Goal: Task Accomplishment & Management: Manage account settings

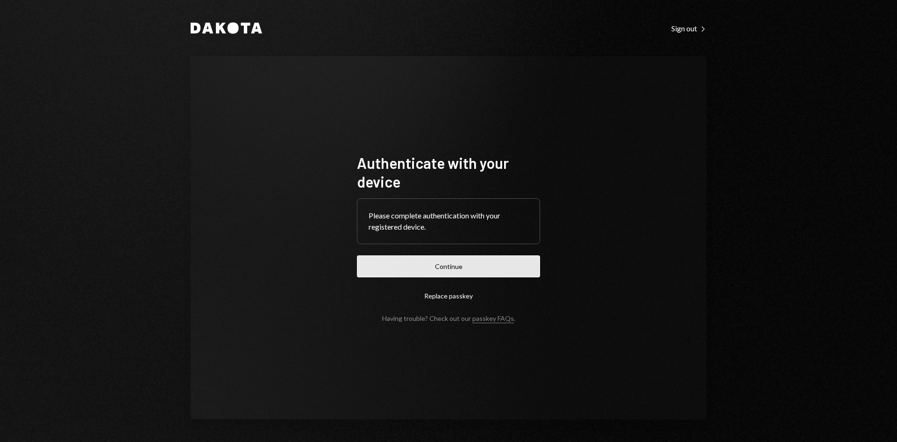
click at [497, 264] on button "Continue" at bounding box center [448, 266] width 183 height 22
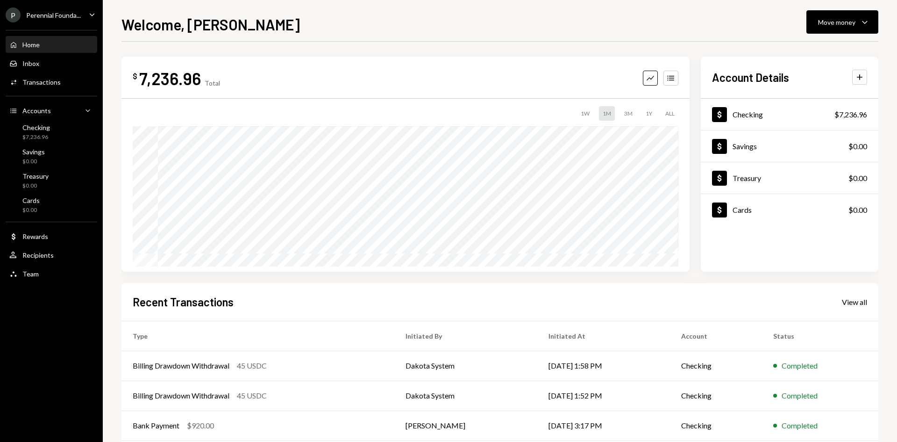
click at [21, 286] on div "P Perennial Founda... Caret Down Home Home Inbox Inbox Activities Transactions …" at bounding box center [51, 221] width 103 height 442
click at [22, 273] on div "Team Team" at bounding box center [23, 274] width 29 height 8
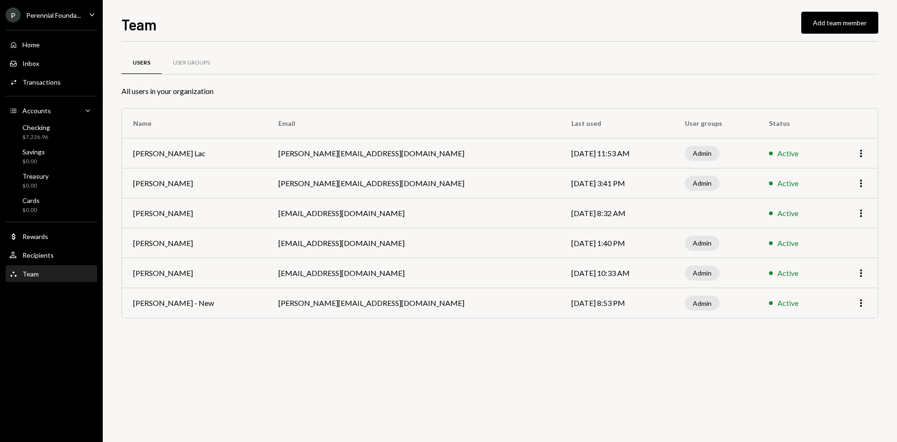
click at [176, 80] on div "Users User Groups" at bounding box center [500, 68] width 757 height 35
click at [185, 57] on div "User Groups" at bounding box center [191, 63] width 59 height 22
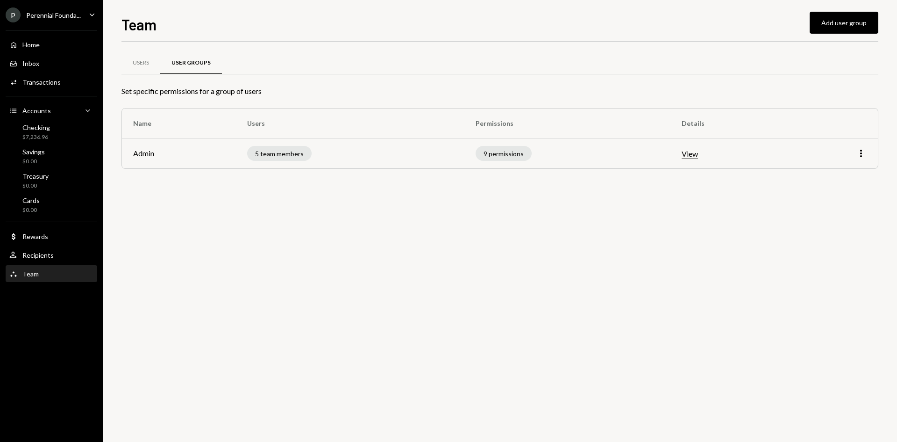
click at [692, 156] on button "View" at bounding box center [690, 154] width 16 height 10
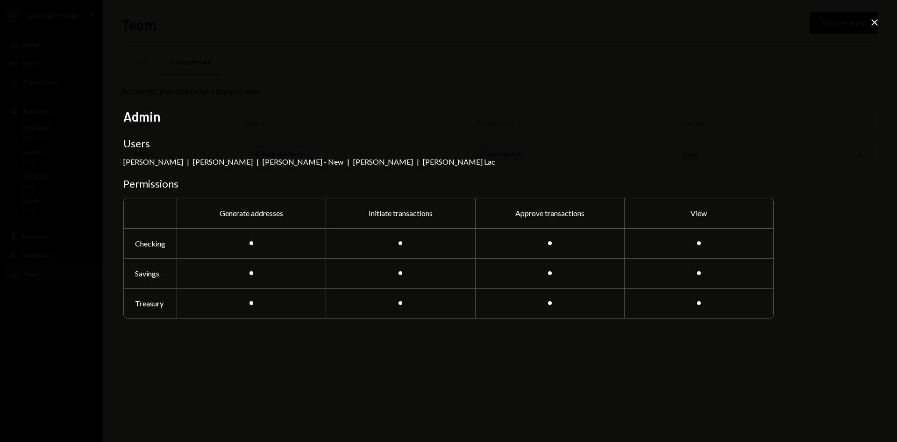
click at [863, 21] on div "Admin Users [PERSON_NAME] | [PERSON_NAME] | [PERSON_NAME] - New | [PERSON_NAME]…" at bounding box center [448, 221] width 897 height 442
click at [873, 23] on icon "Close" at bounding box center [874, 22] width 11 height 11
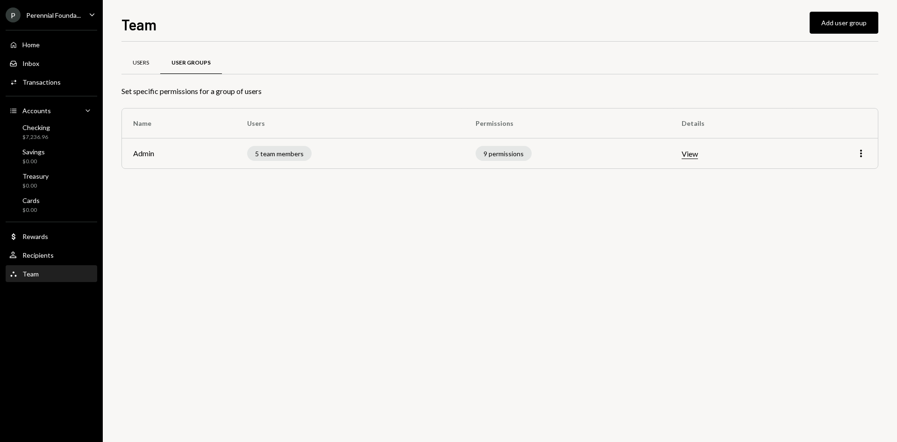
click at [157, 61] on div "Users" at bounding box center [141, 63] width 39 height 22
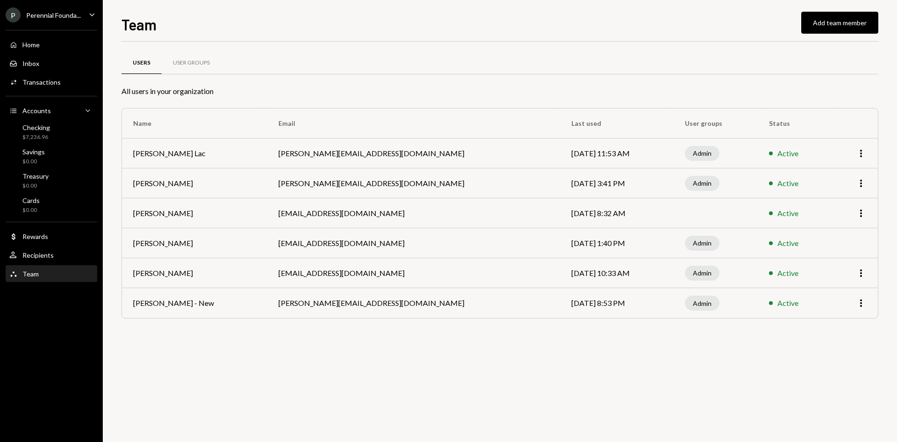
click at [867, 213] on td "More" at bounding box center [854, 213] width 47 height 30
click at [859, 213] on icon "More" at bounding box center [861, 212] width 11 height 11
click at [860, 209] on icon "More" at bounding box center [861, 212] width 11 height 11
click at [826, 25] on button "Add team member" at bounding box center [839, 23] width 77 height 22
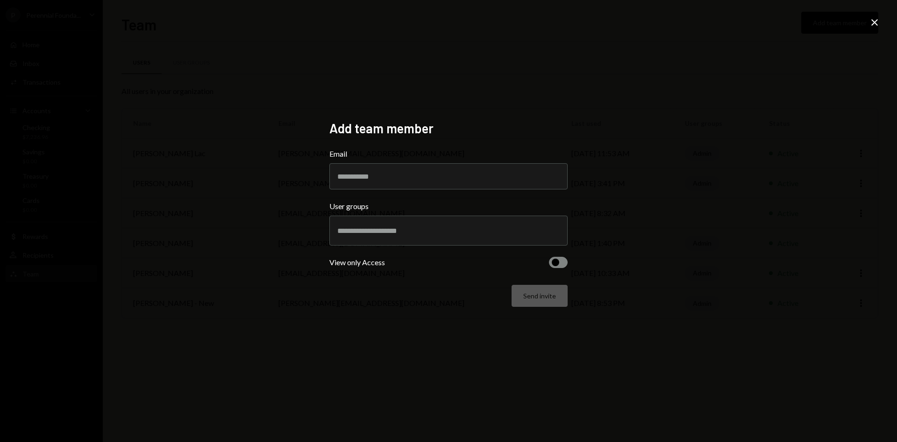
drag, startPoint x: 674, startPoint y: 174, endPoint x: 872, endPoint y: 49, distance: 234.4
click at [678, 172] on div "Add team member Email User groups View only Access Send invite Close" at bounding box center [448, 221] width 897 height 442
click at [874, 22] on icon at bounding box center [875, 22] width 7 height 7
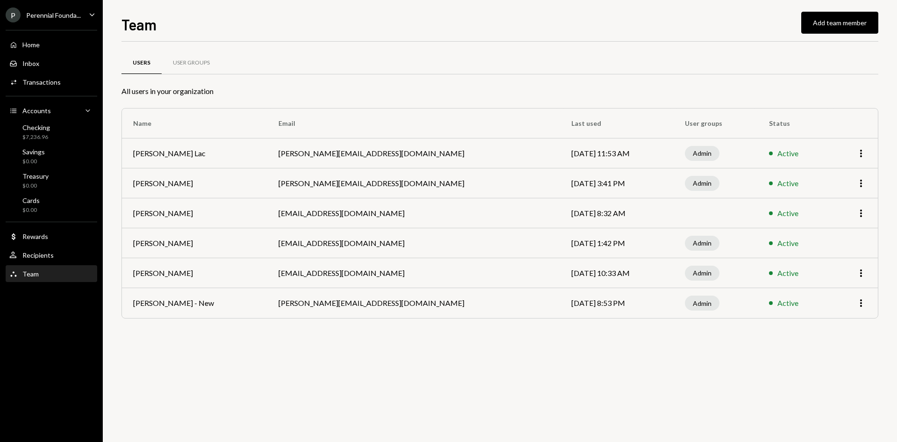
click at [376, 350] on div "Users User Groups All users in your organization Name Email Last used User grou…" at bounding box center [500, 242] width 757 height 400
click at [860, 272] on icon "More" at bounding box center [861, 272] width 11 height 11
click at [824, 265] on td "Active" at bounding box center [794, 273] width 73 height 30
click at [83, 20] on div "P Perennial Founda... Caret Down" at bounding box center [51, 14] width 103 height 15
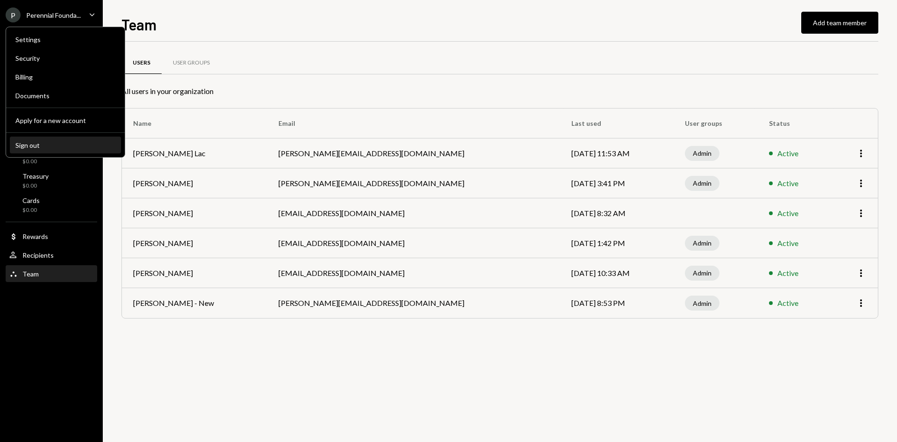
click at [76, 145] on div "Sign out" at bounding box center [65, 145] width 100 height 8
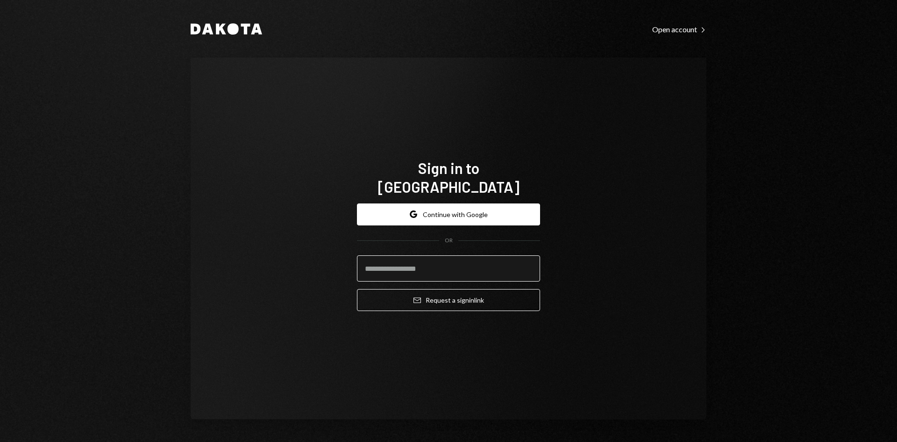
click at [413, 265] on input "email" at bounding box center [448, 268] width 183 height 26
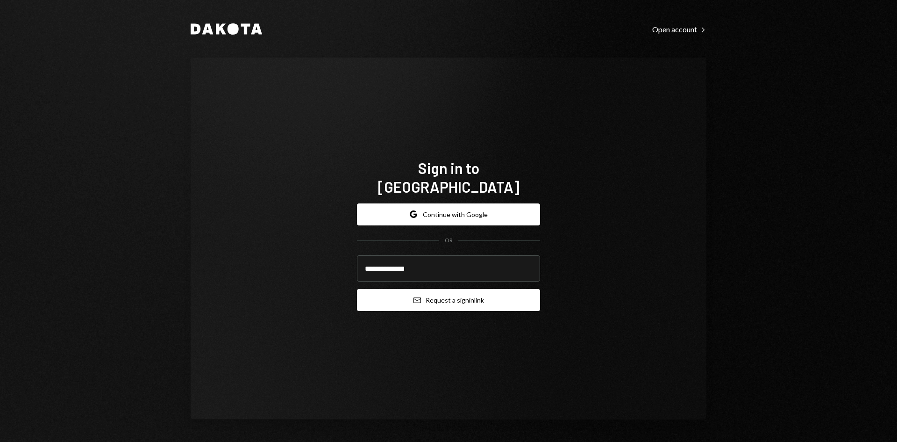
type input "**********"
click at [440, 300] on button "Email Request a sign in link" at bounding box center [448, 300] width 183 height 22
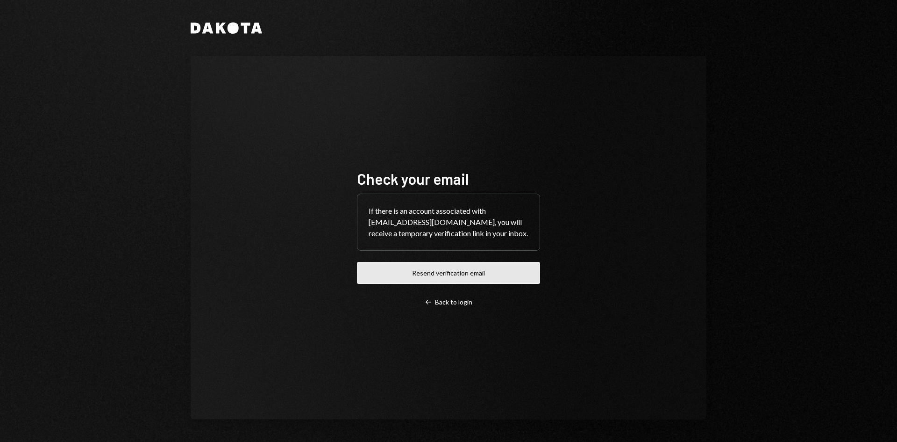
click at [495, 280] on button "Resend verification email" at bounding box center [448, 273] width 183 height 22
